Goal: Information Seeking & Learning: Learn about a topic

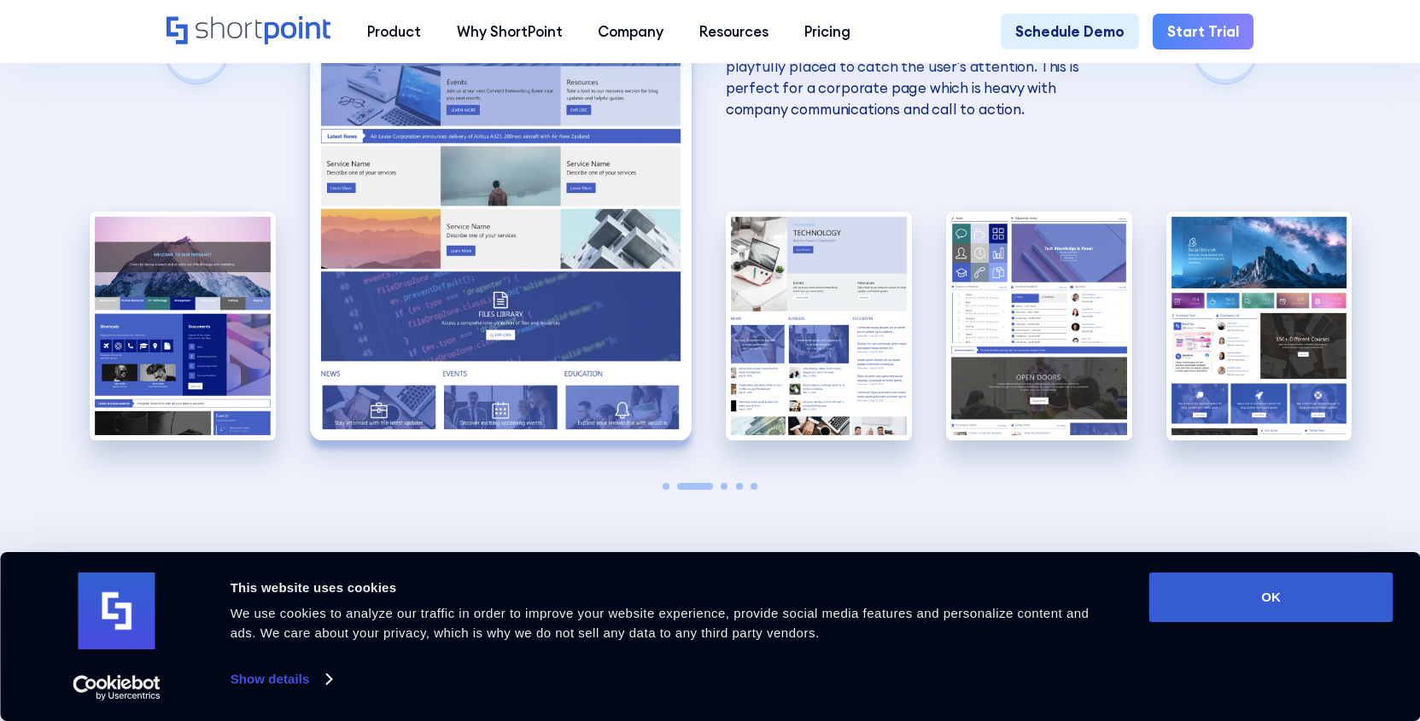
scroll to position [3757, 0]
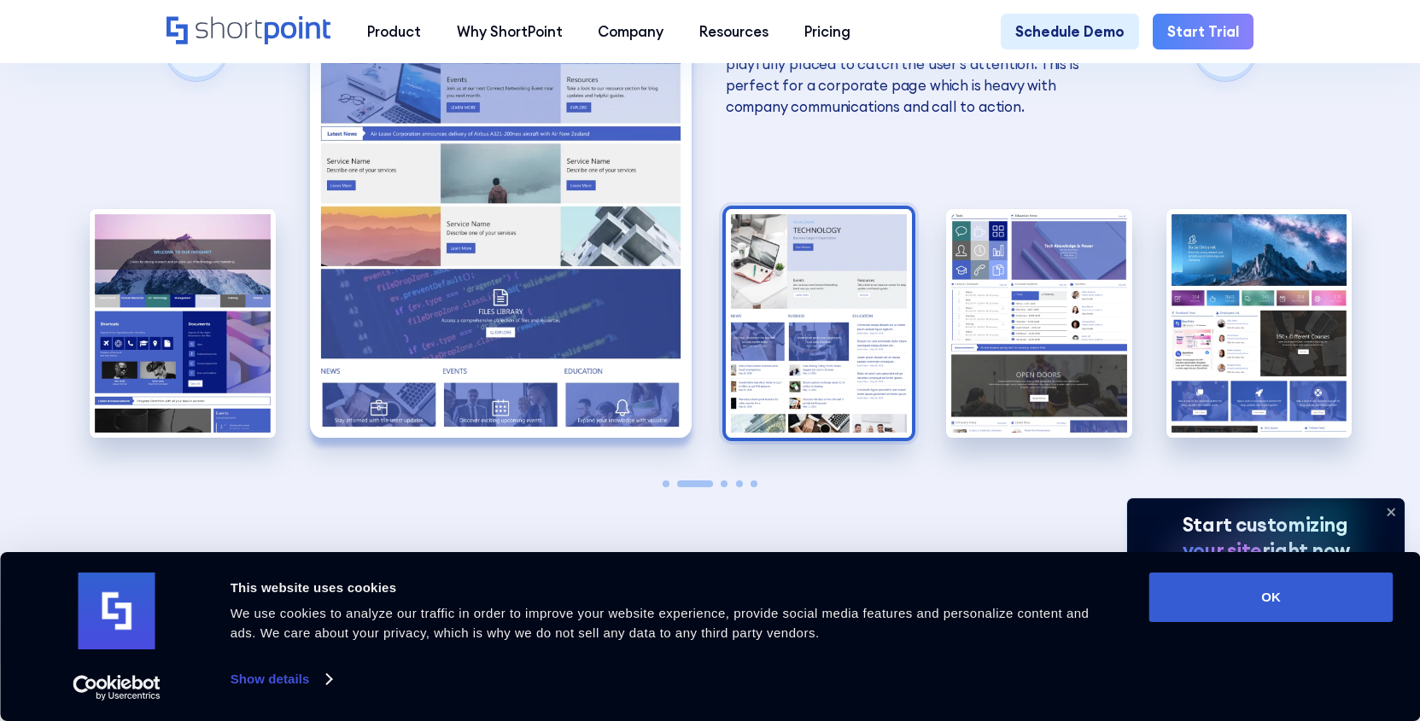
click at [825, 271] on img "3 / 5" at bounding box center [819, 323] width 186 height 229
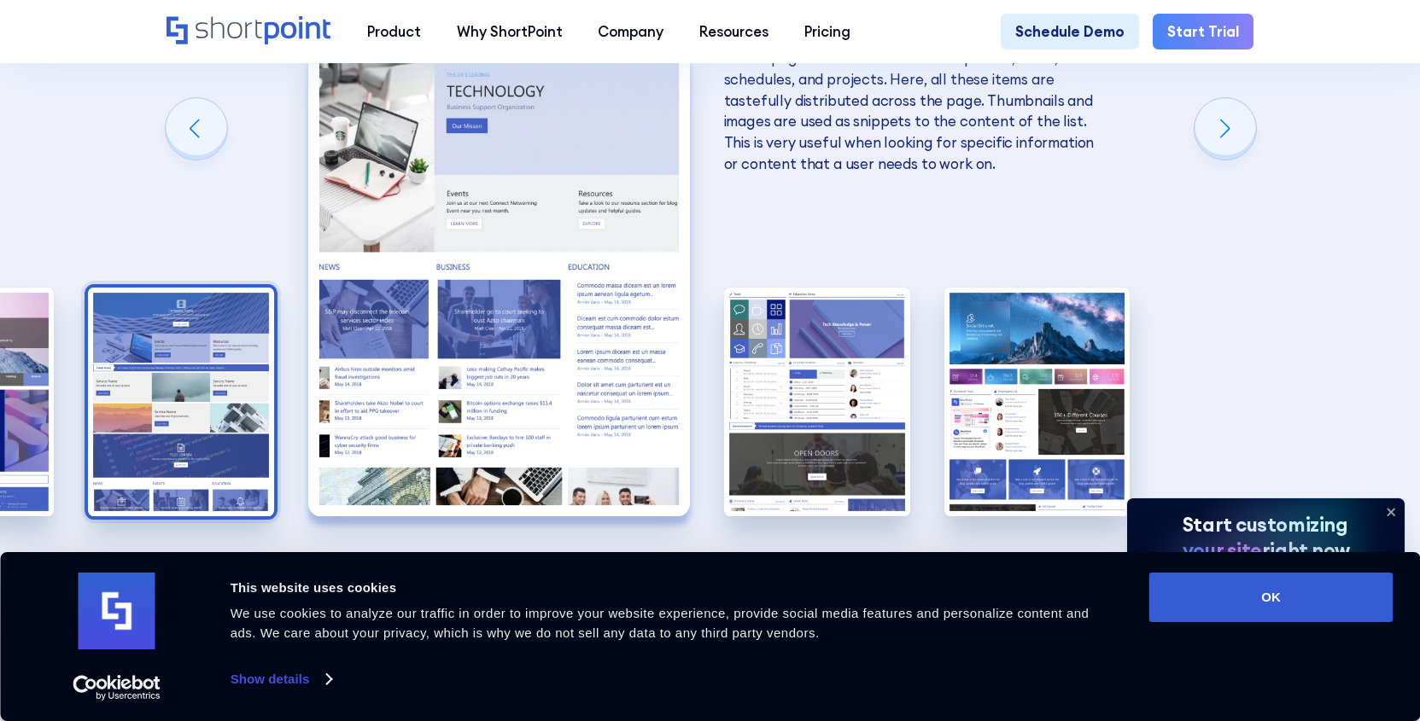
scroll to position [3671, 0]
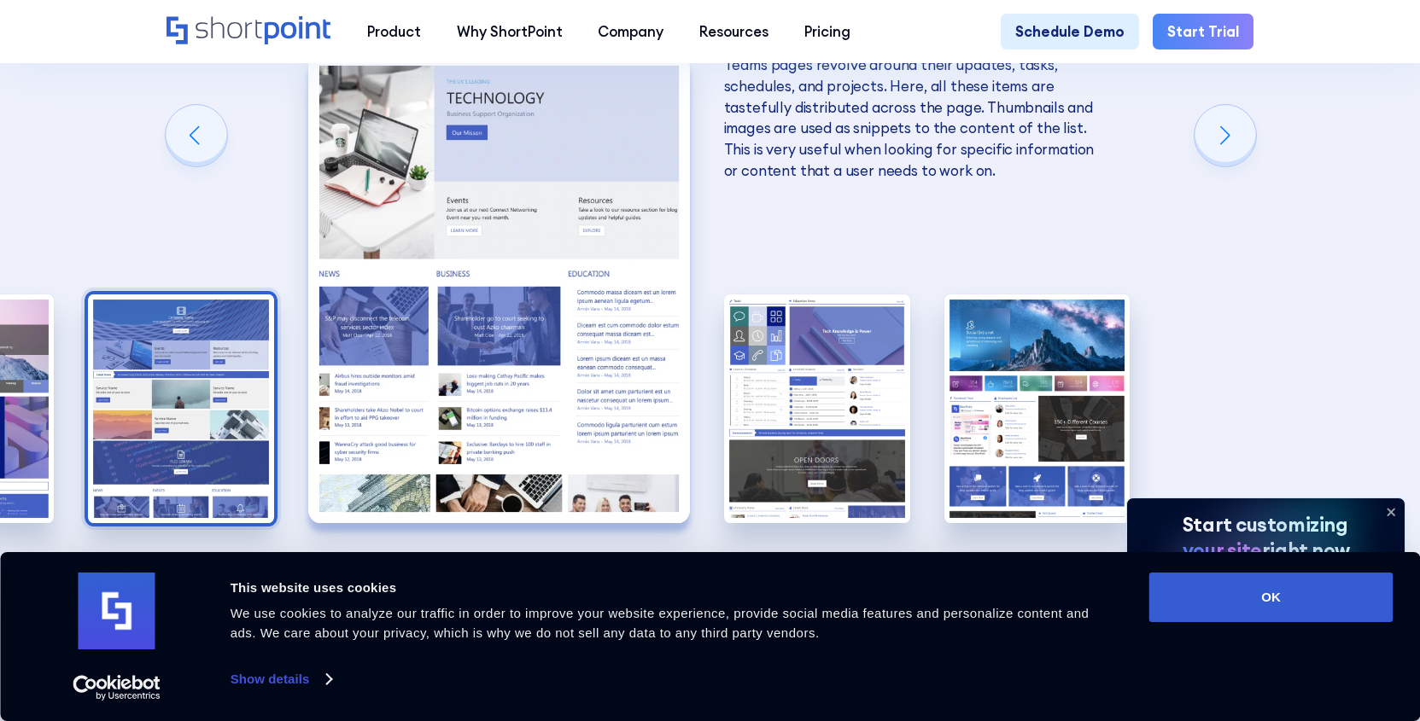
click at [184, 347] on img "2 / 5" at bounding box center [181, 409] width 186 height 229
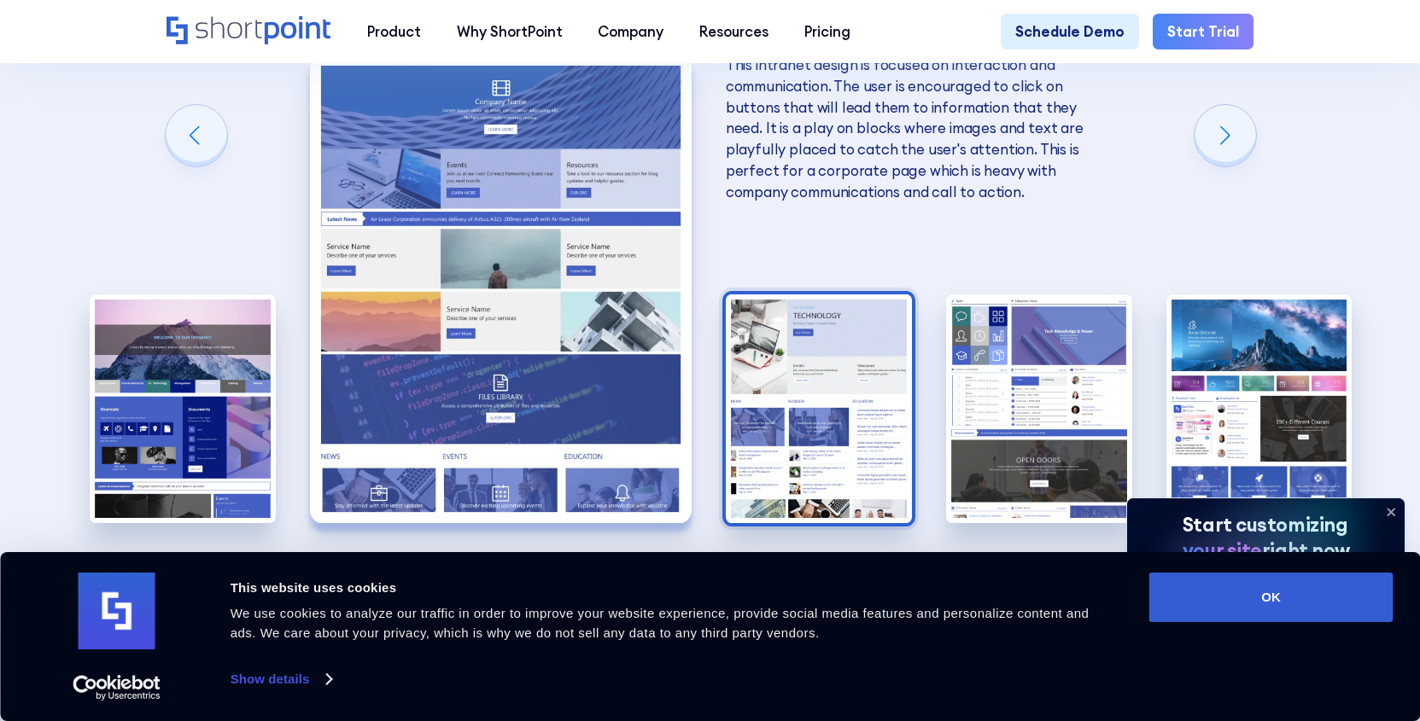
click at [861, 322] on img "3 / 5" at bounding box center [819, 409] width 186 height 229
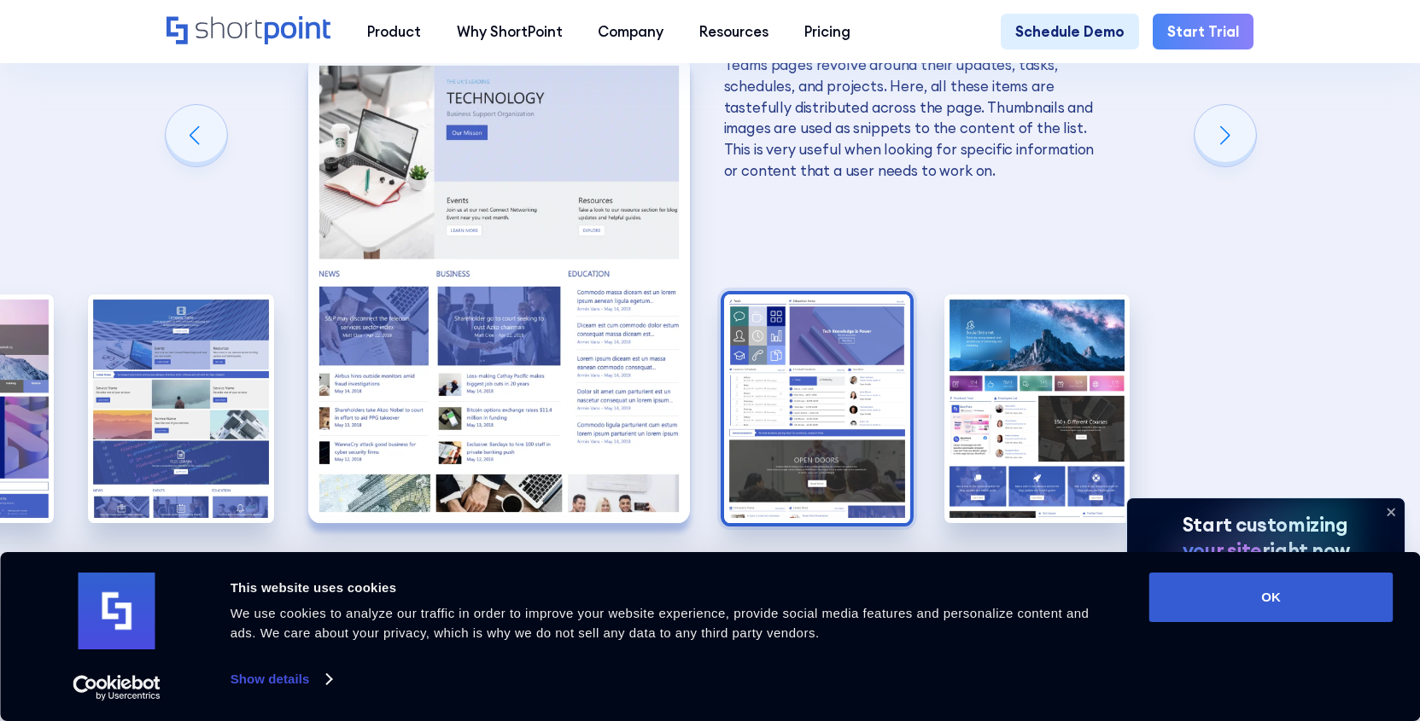
click at [860, 324] on img "4 / 5" at bounding box center [817, 409] width 186 height 229
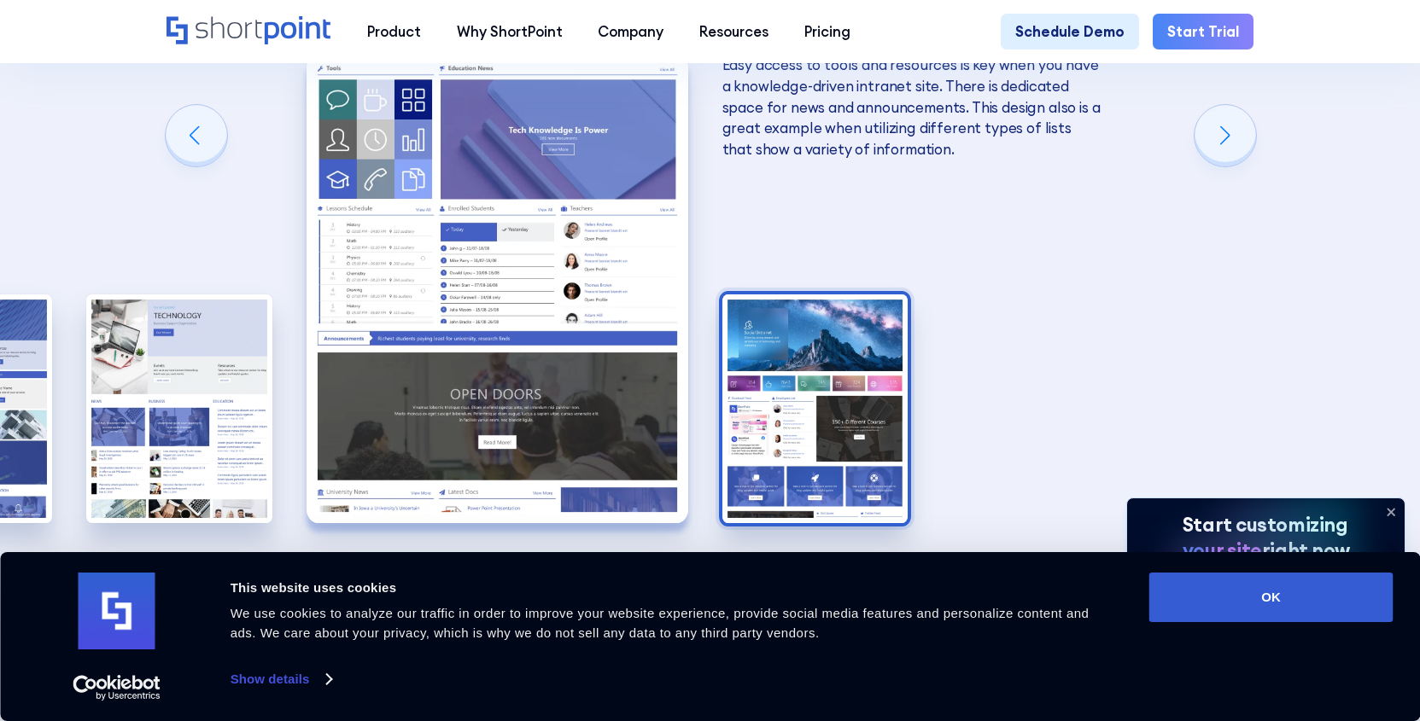
click at [827, 307] on img "5 / 5" at bounding box center [815, 409] width 186 height 229
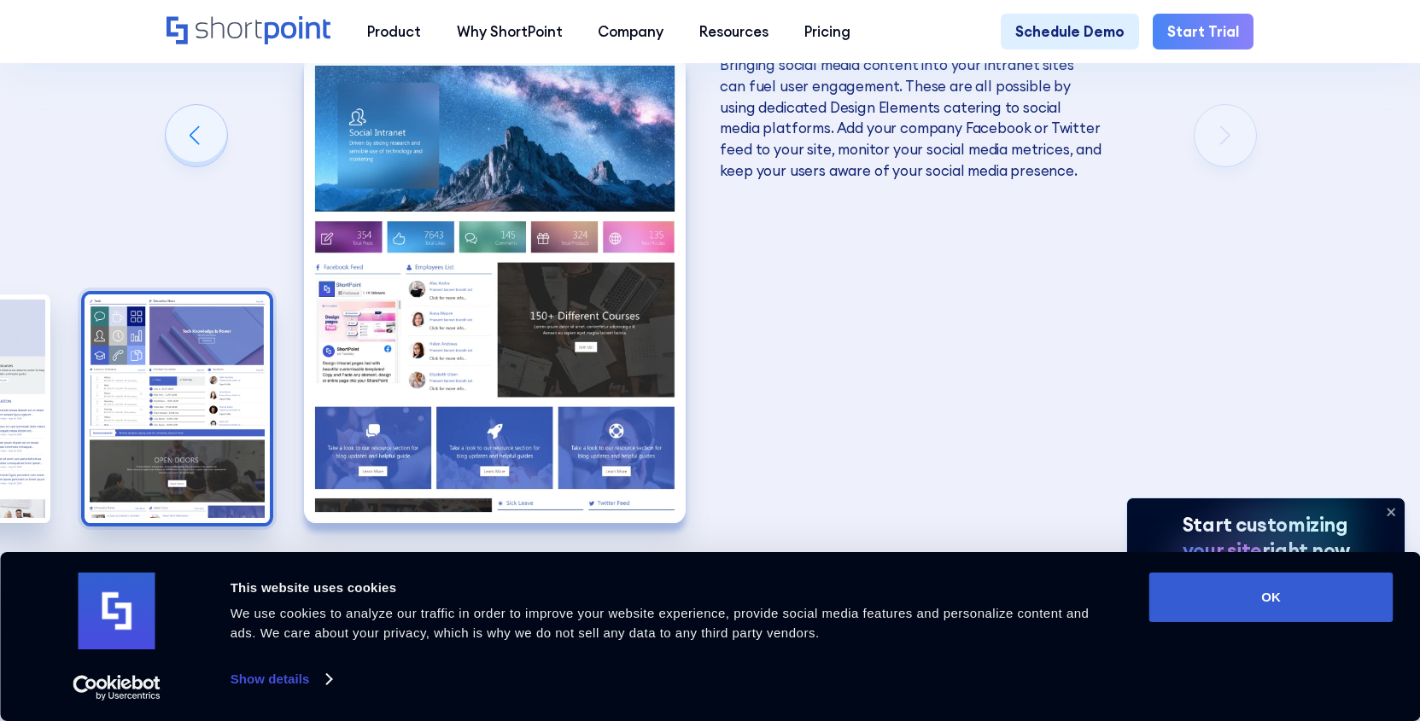
click at [133, 304] on img "4 / 5" at bounding box center [178, 409] width 186 height 229
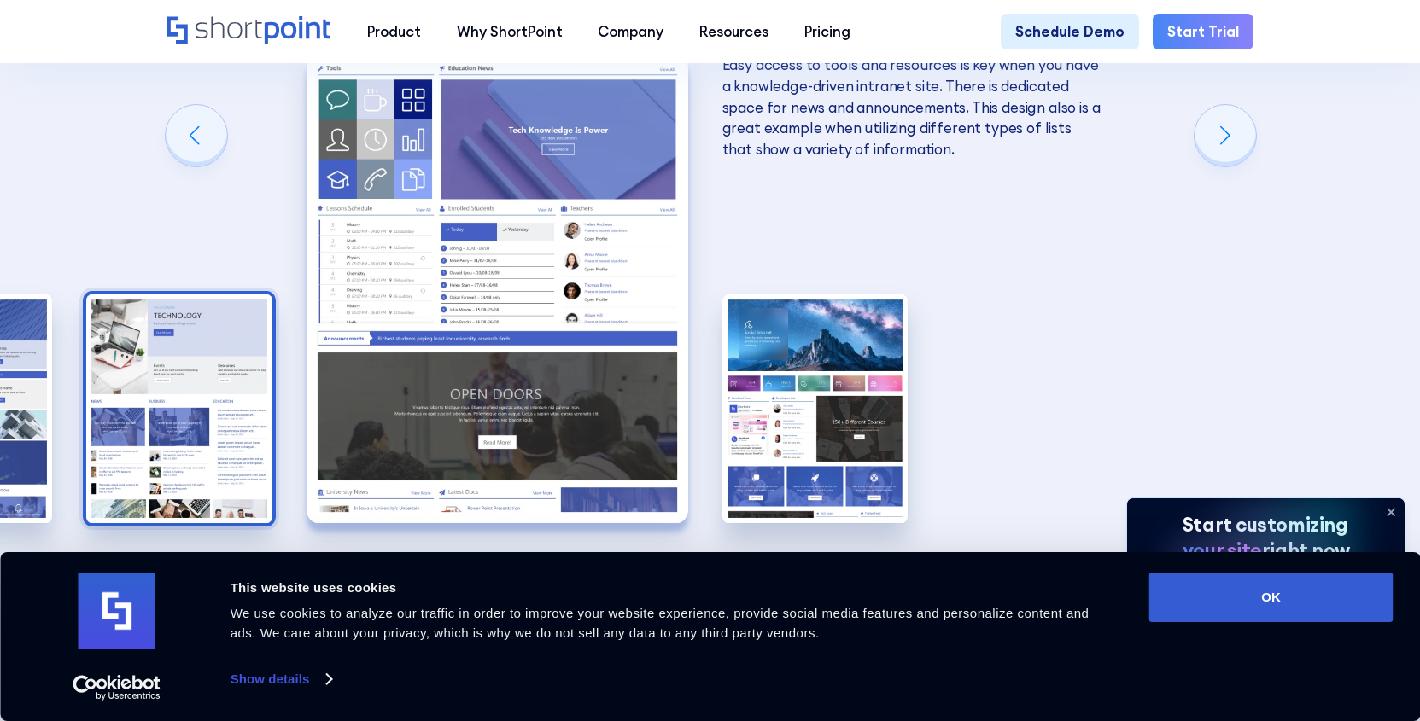
click at [110, 341] on img "3 / 5" at bounding box center [179, 409] width 186 height 229
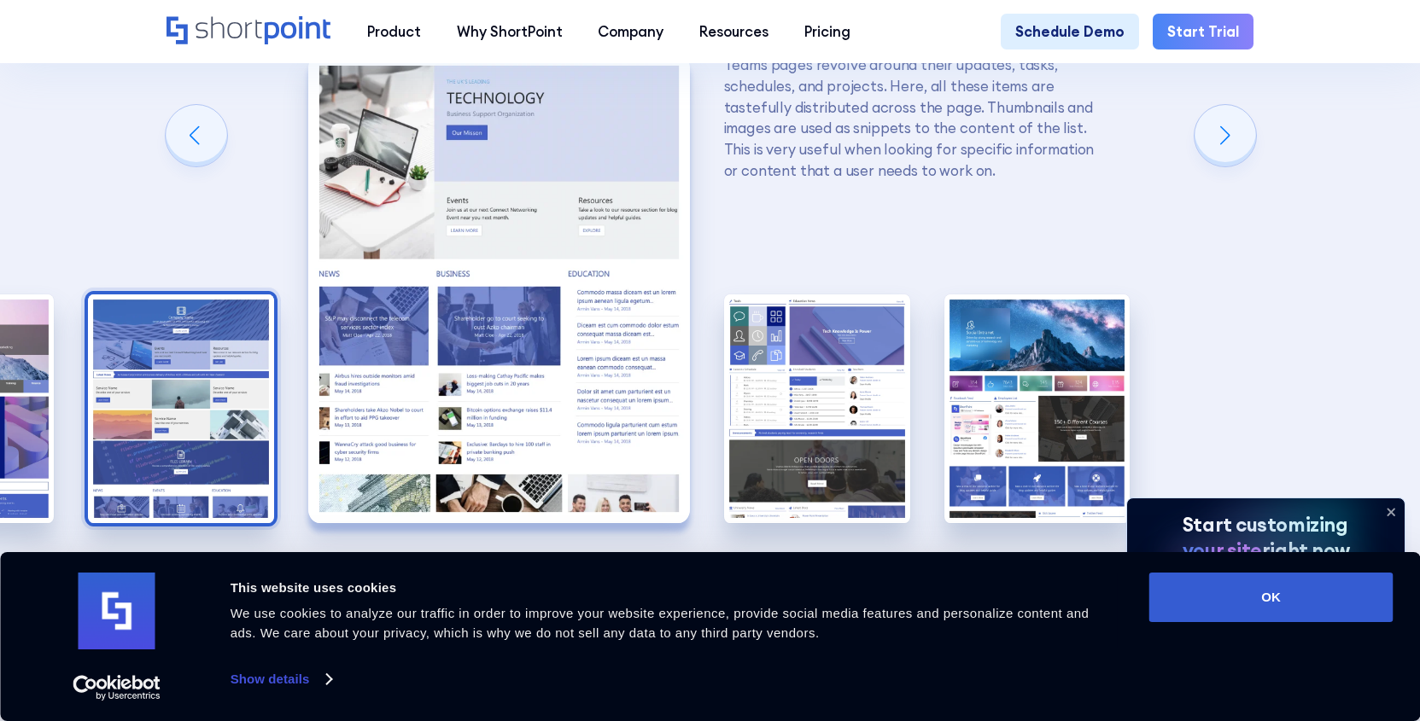
click at [119, 341] on img "2 / 5" at bounding box center [181, 409] width 186 height 229
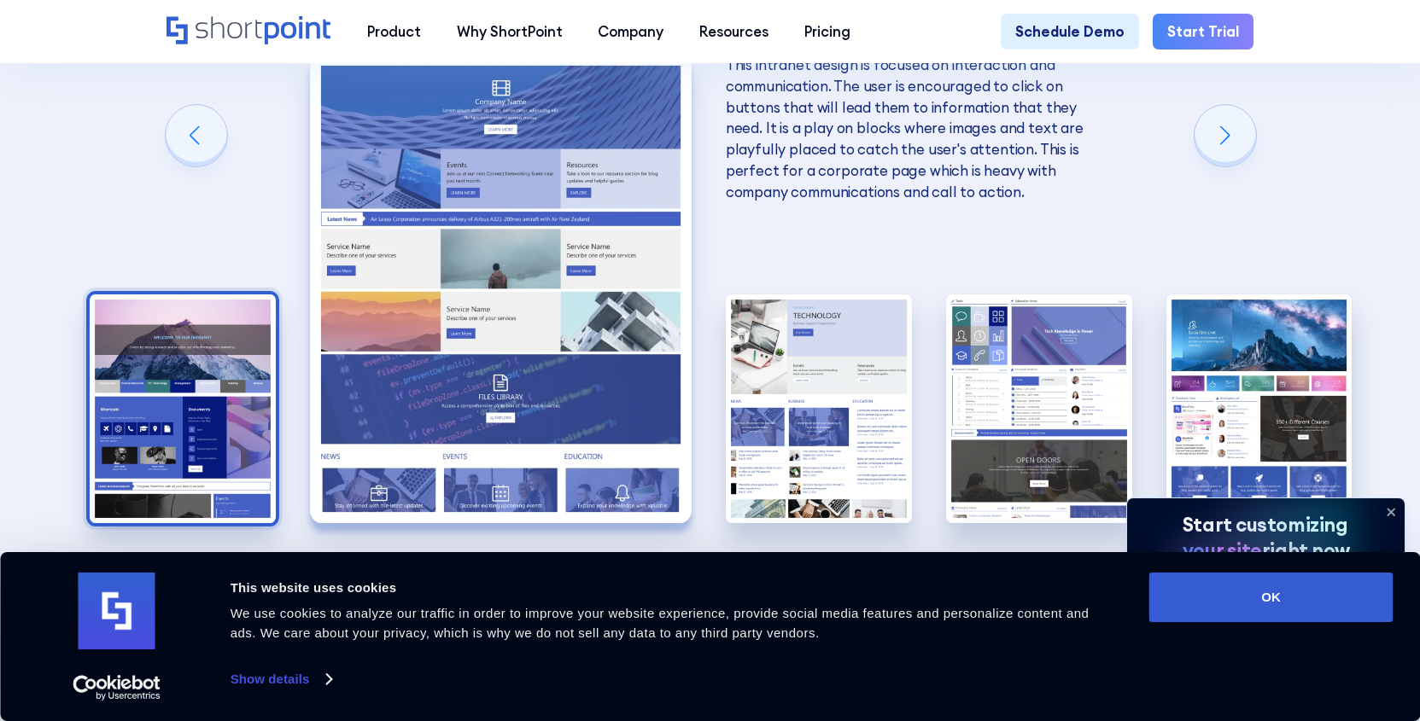
click at [103, 353] on img "1 / 5" at bounding box center [183, 409] width 186 height 229
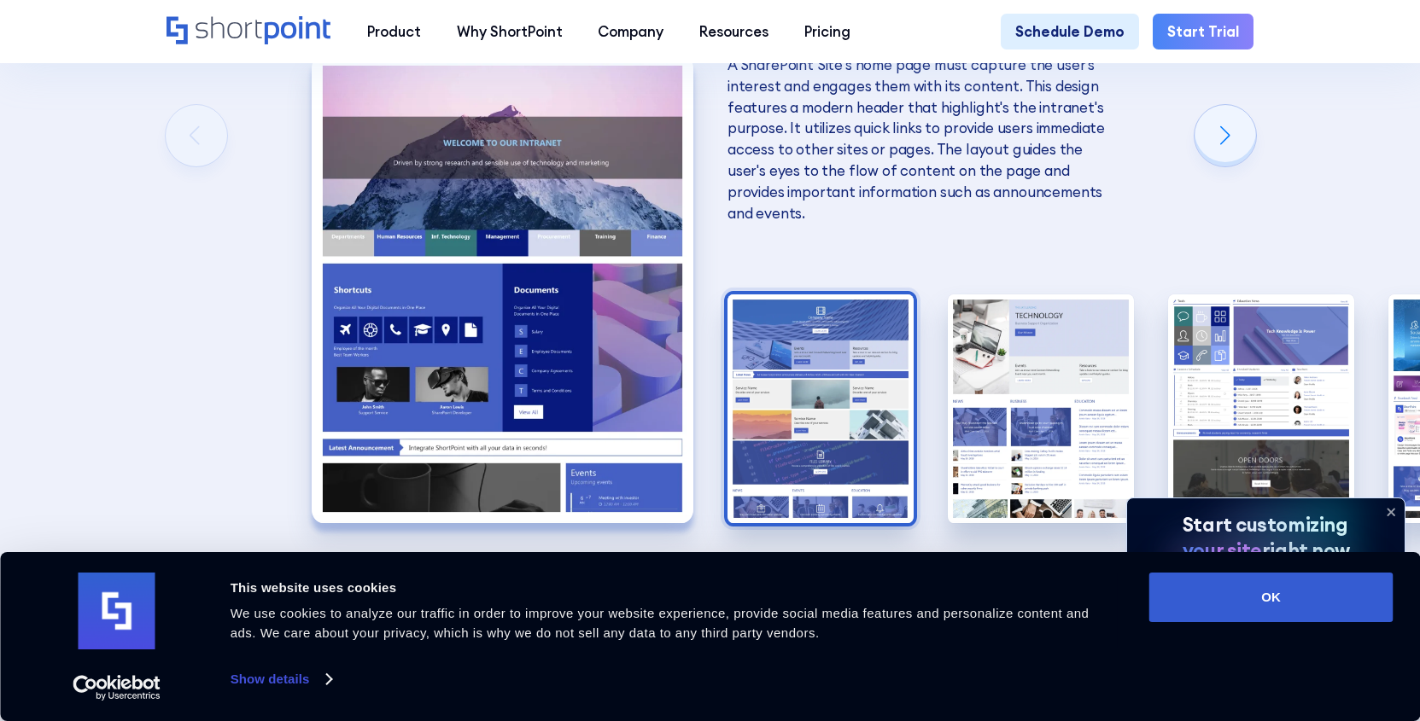
click at [808, 333] on img "2 / 5" at bounding box center [820, 409] width 186 height 229
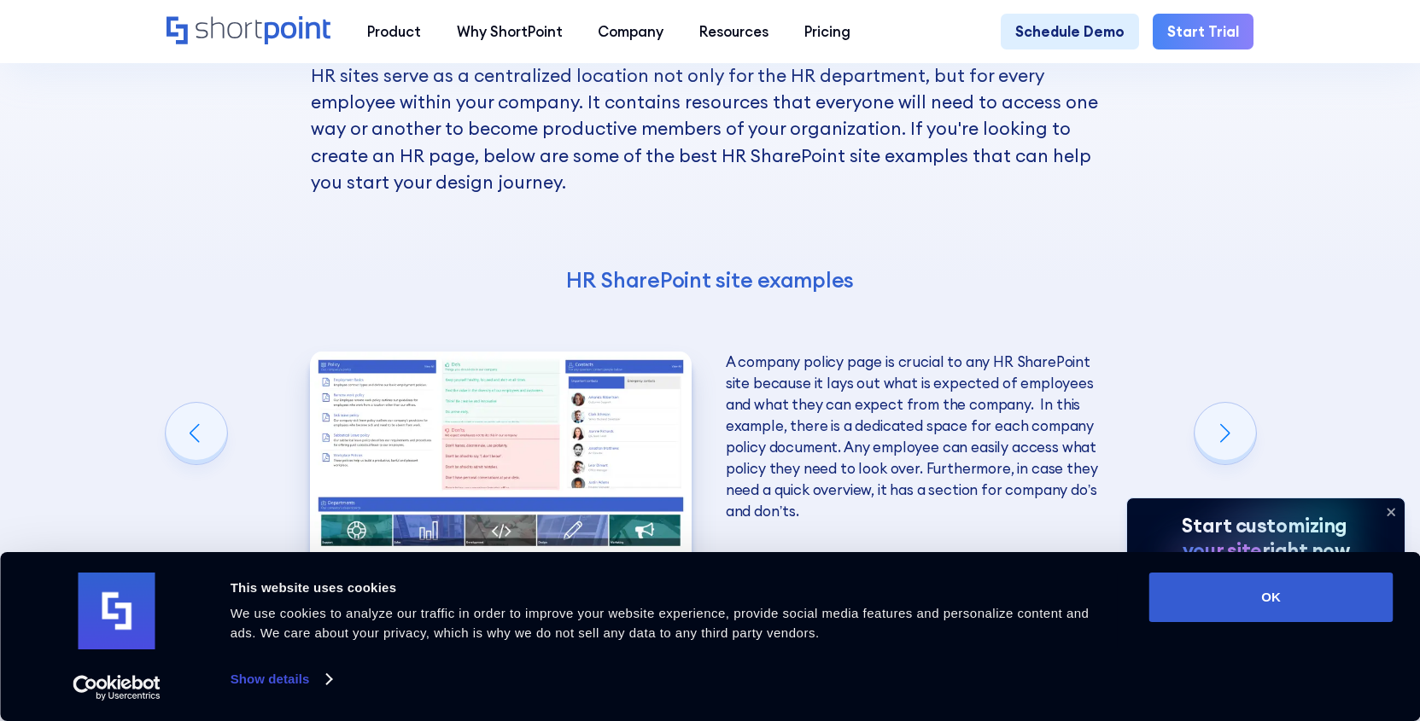
scroll to position [3244, 0]
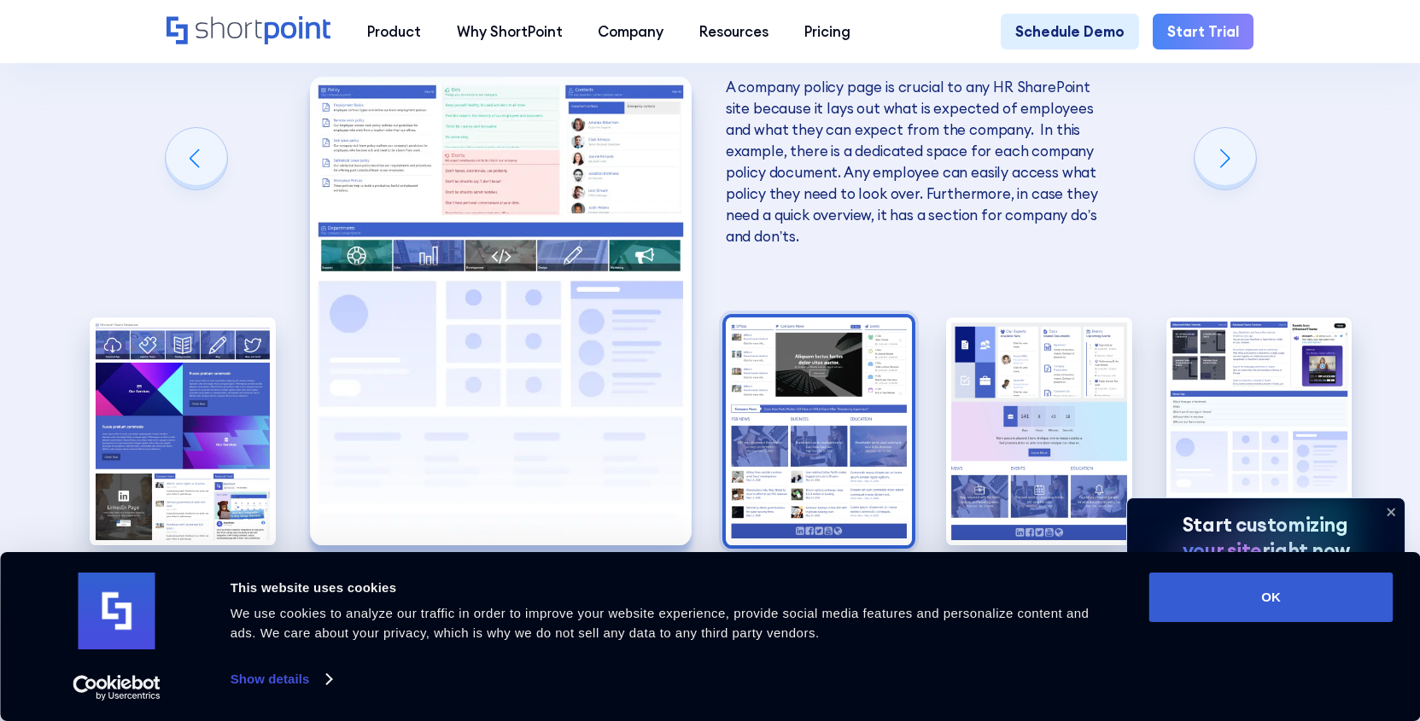
click at [838, 452] on img "3 / 5" at bounding box center [819, 432] width 186 height 229
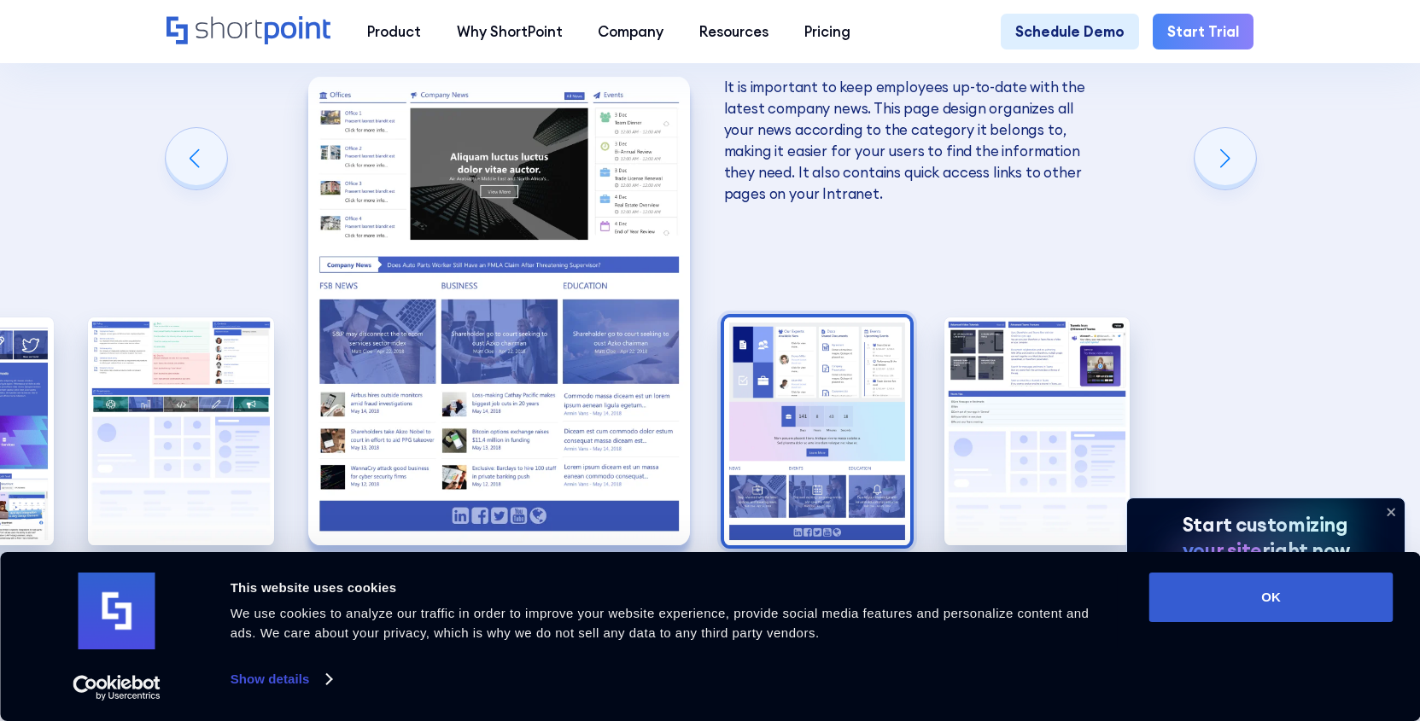
click at [873, 331] on img "4 / 5" at bounding box center [817, 432] width 186 height 229
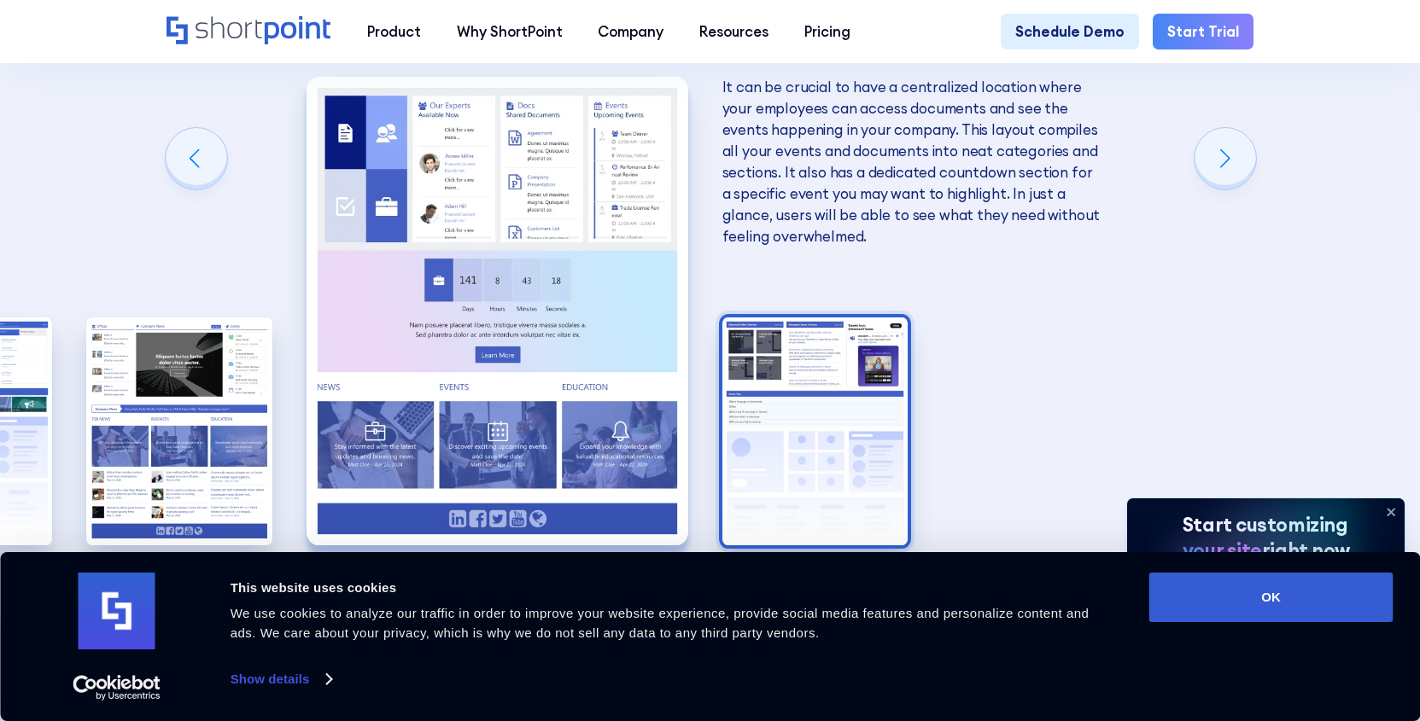
click at [823, 400] on img "5 / 5" at bounding box center [815, 432] width 186 height 229
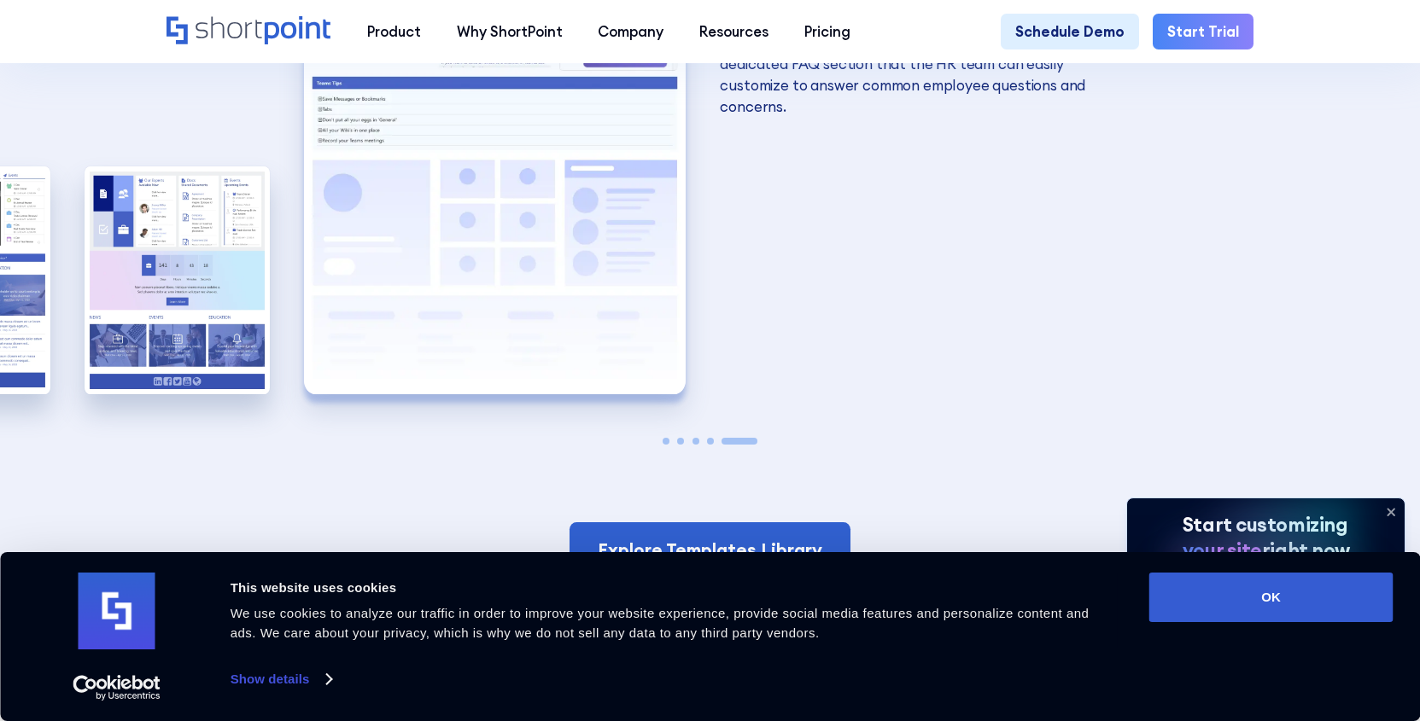
scroll to position [3586, 0]
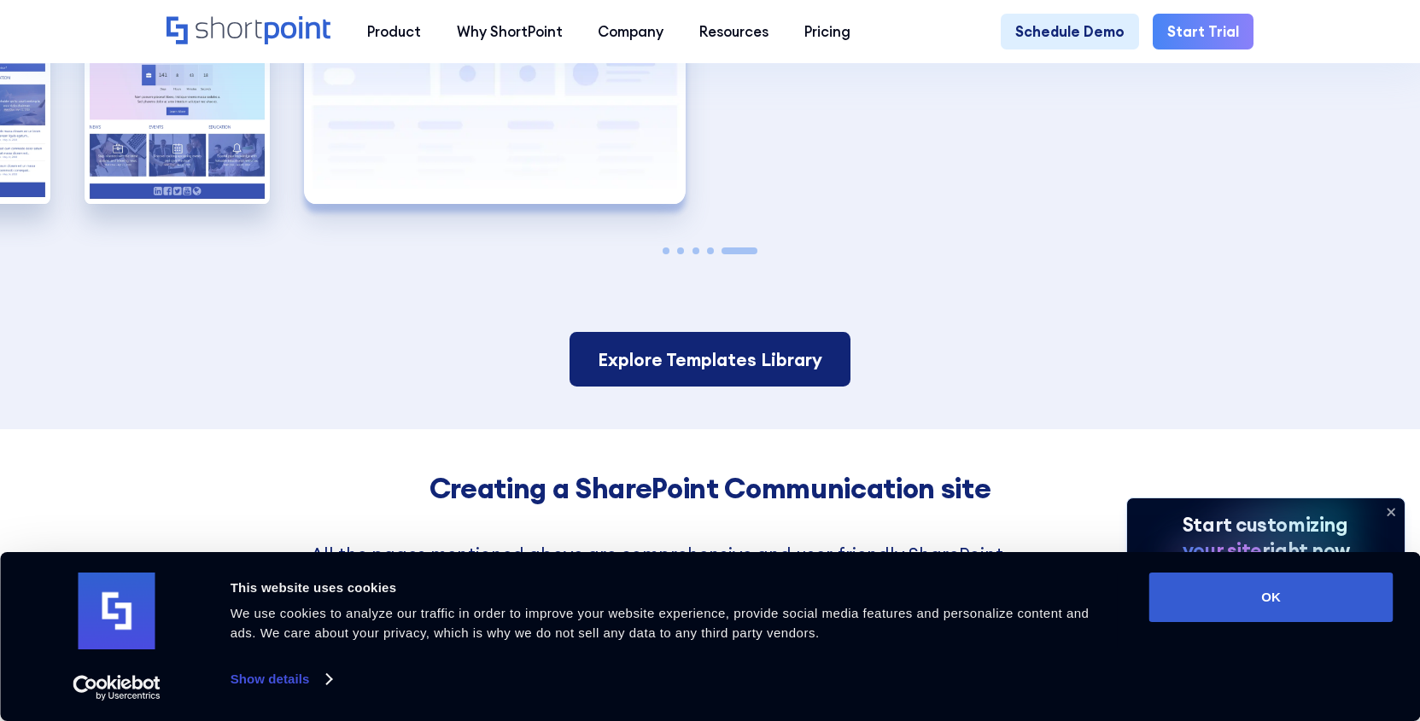
click at [733, 335] on link "Explore Templates Library" at bounding box center [710, 359] width 282 height 55
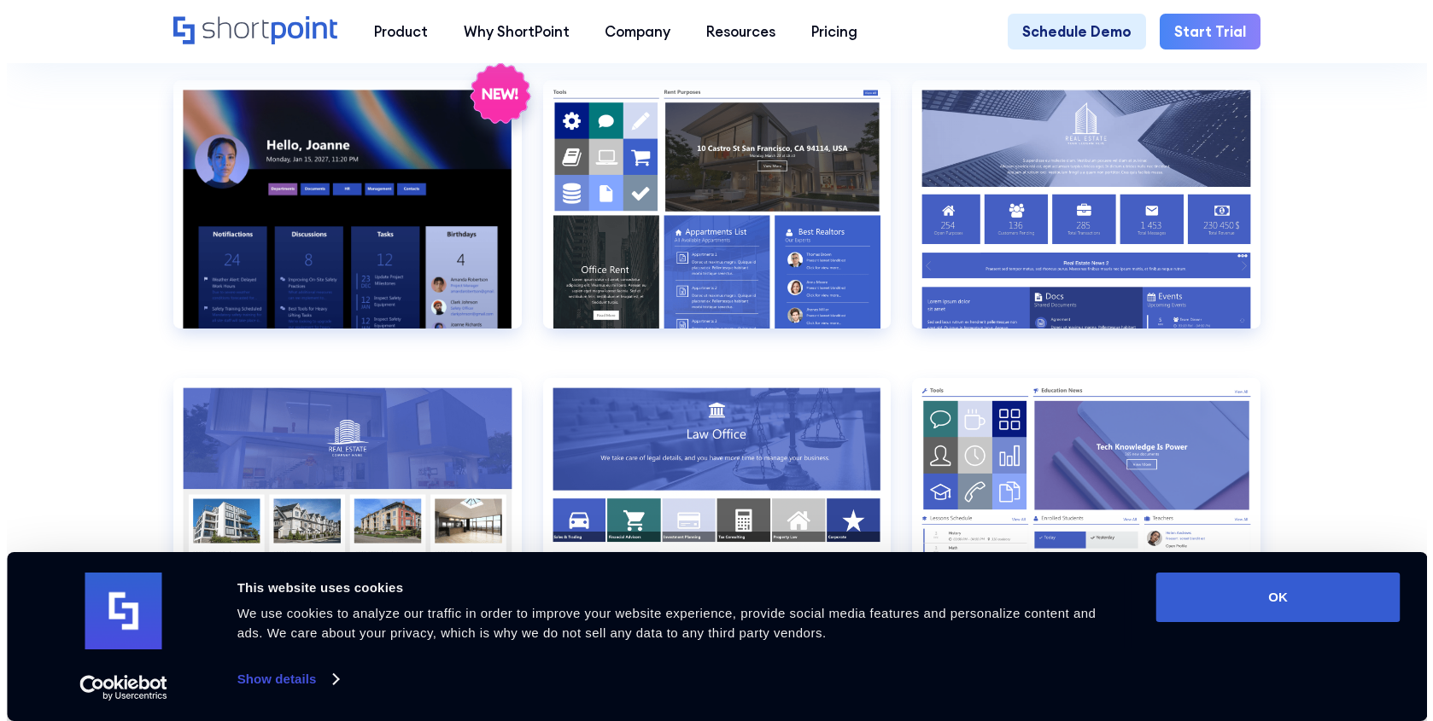
scroll to position [1622, 0]
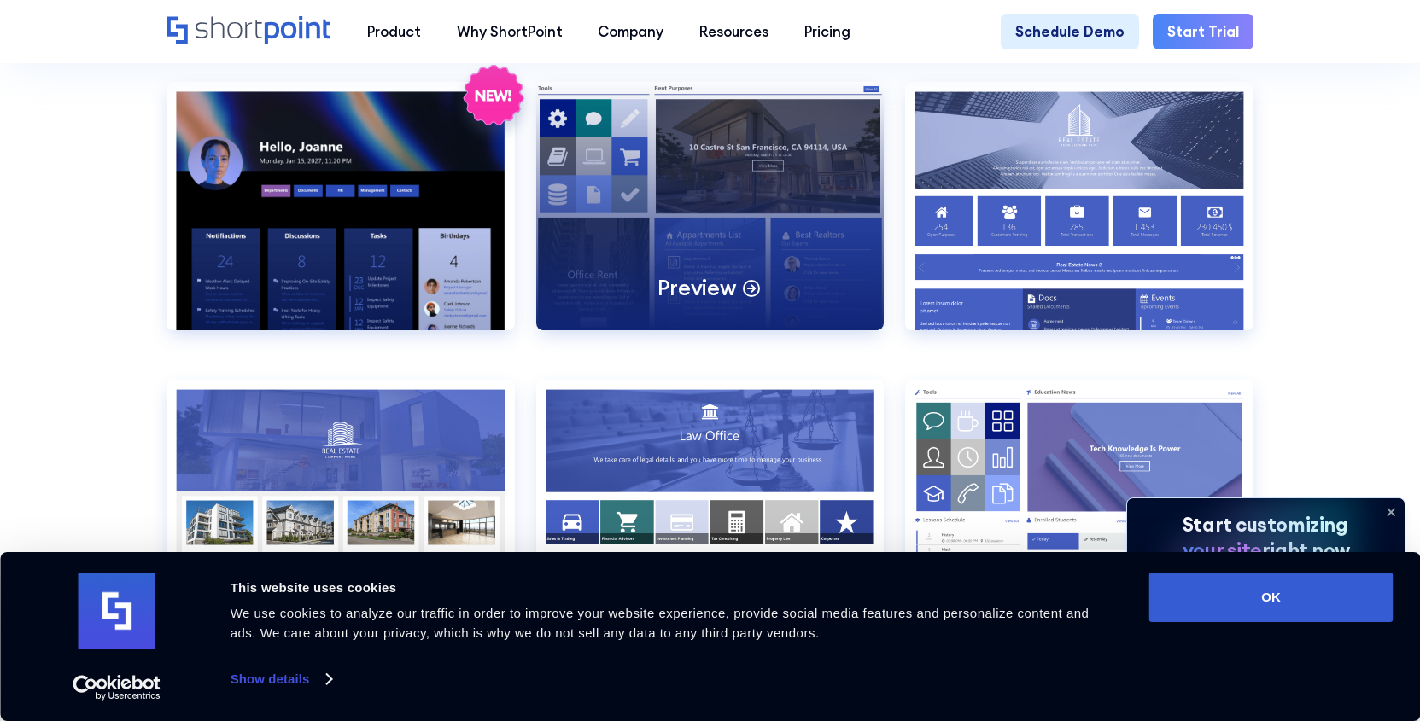
click at [727, 199] on div "Preview" at bounding box center [709, 206] width 347 height 248
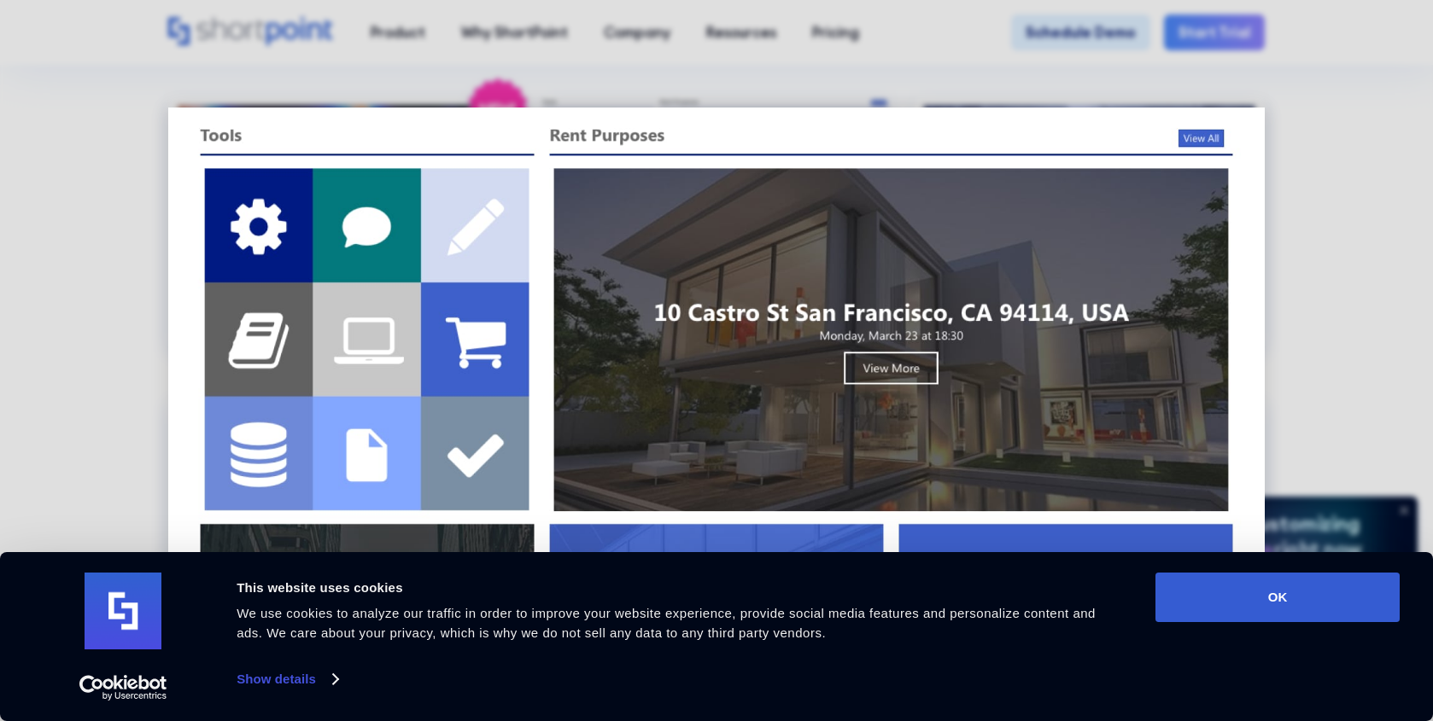
scroll to position [0, 0]
